Goal: Task Accomplishment & Management: Manage account settings

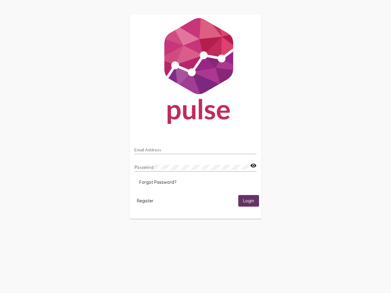
click at [195, 148] on input "Email Address" at bounding box center [195, 150] width 122 height 5
click at [253, 166] on mat-icon "visibility" at bounding box center [253, 165] width 6 height 7
click at [158, 182] on span "Forgot Password?" at bounding box center [157, 182] width 37 height 5
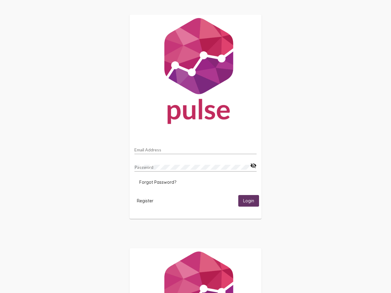
click at [145, 201] on span "Register" at bounding box center [145, 200] width 16 height 5
